Goal: Navigation & Orientation: Find specific page/section

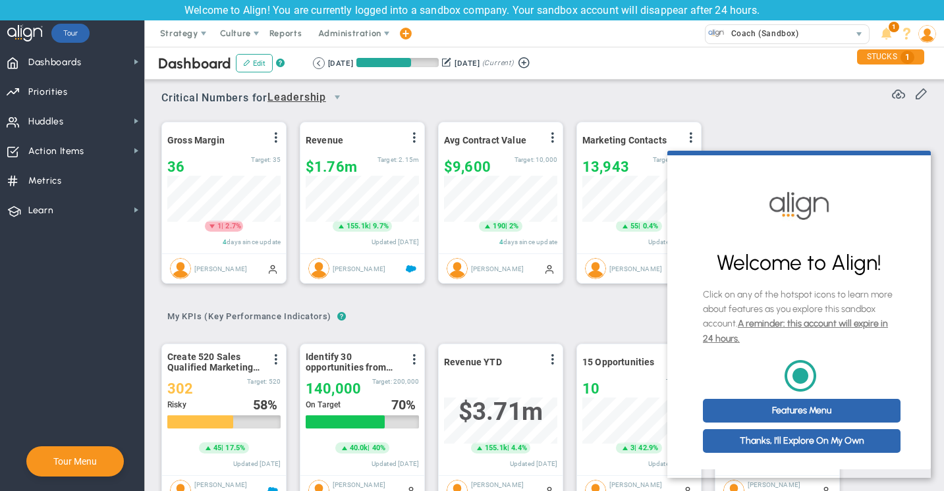
click at [577, 88] on div "Critical Numbers for Leadership 116688 Critical Numbers for Leadership Critical…" at bounding box center [544, 93] width 766 height 34
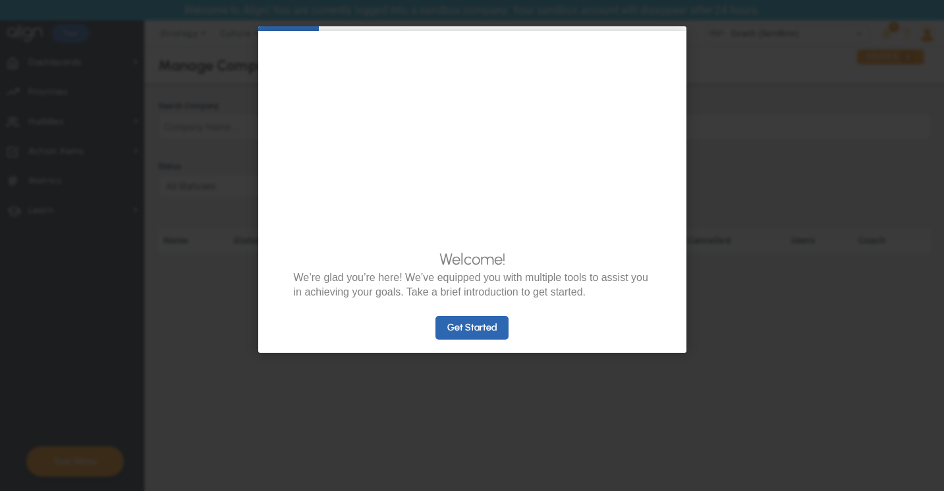
click at [750, 227] on appcues "× Welcome! We’re glad you’re here! We’ve equipped you with multiple tools to as…" at bounding box center [472, 245] width 944 height 491
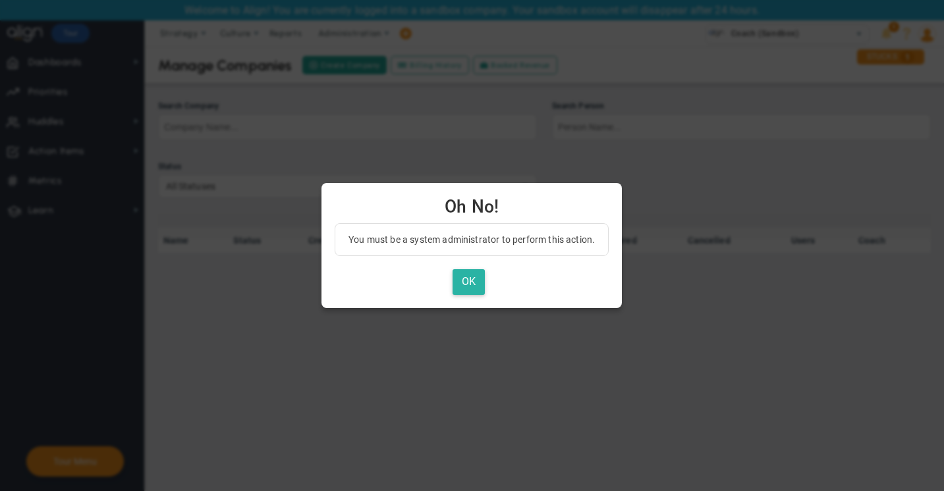
click at [460, 286] on button "OK" at bounding box center [468, 282] width 32 height 26
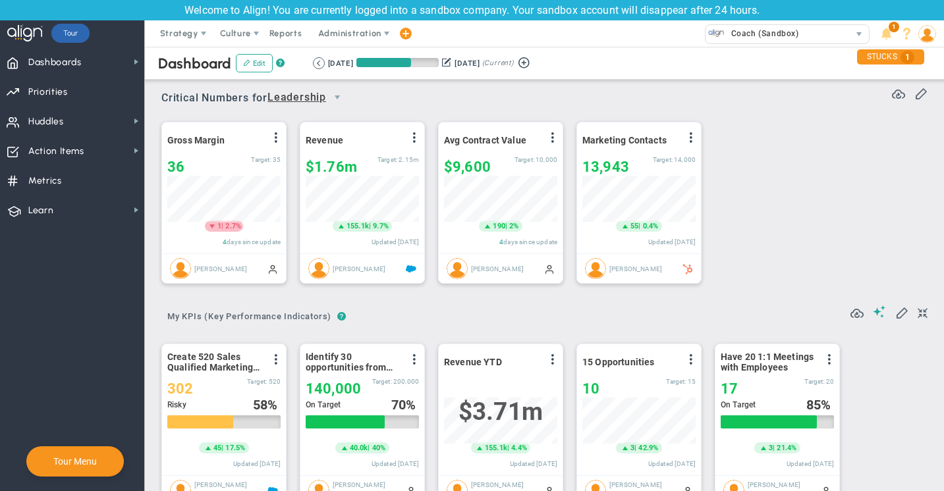
click at [927, 34] on img at bounding box center [927, 34] width 18 height 18
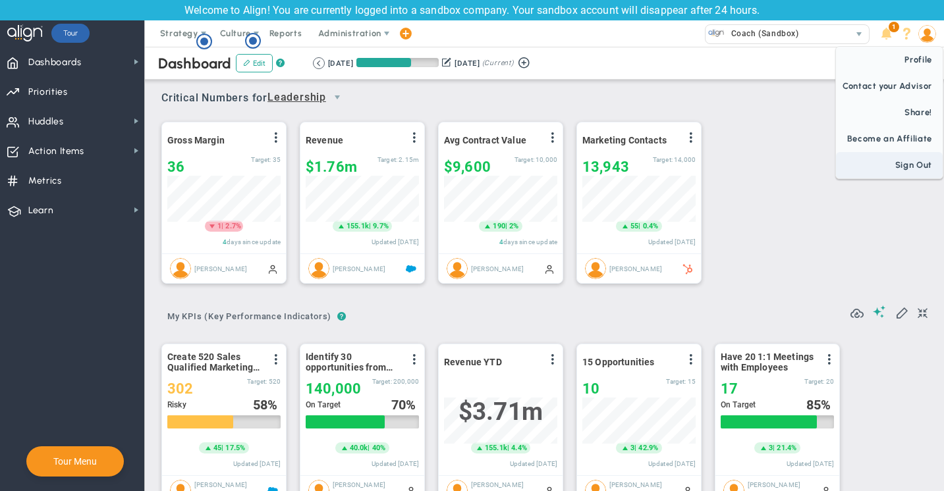
click at [911, 163] on span "Sign Out" at bounding box center [889, 165] width 107 height 26
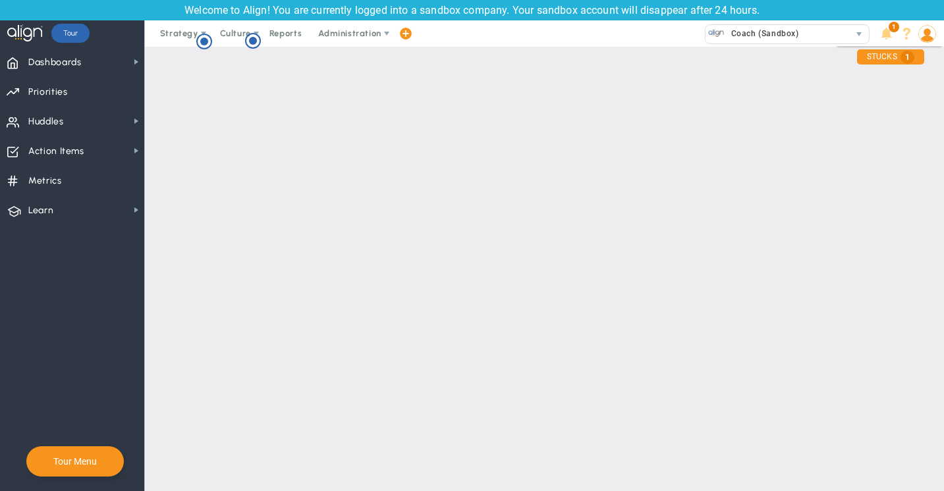
scroll to position [47, 0]
